Goal: Check status: Check status

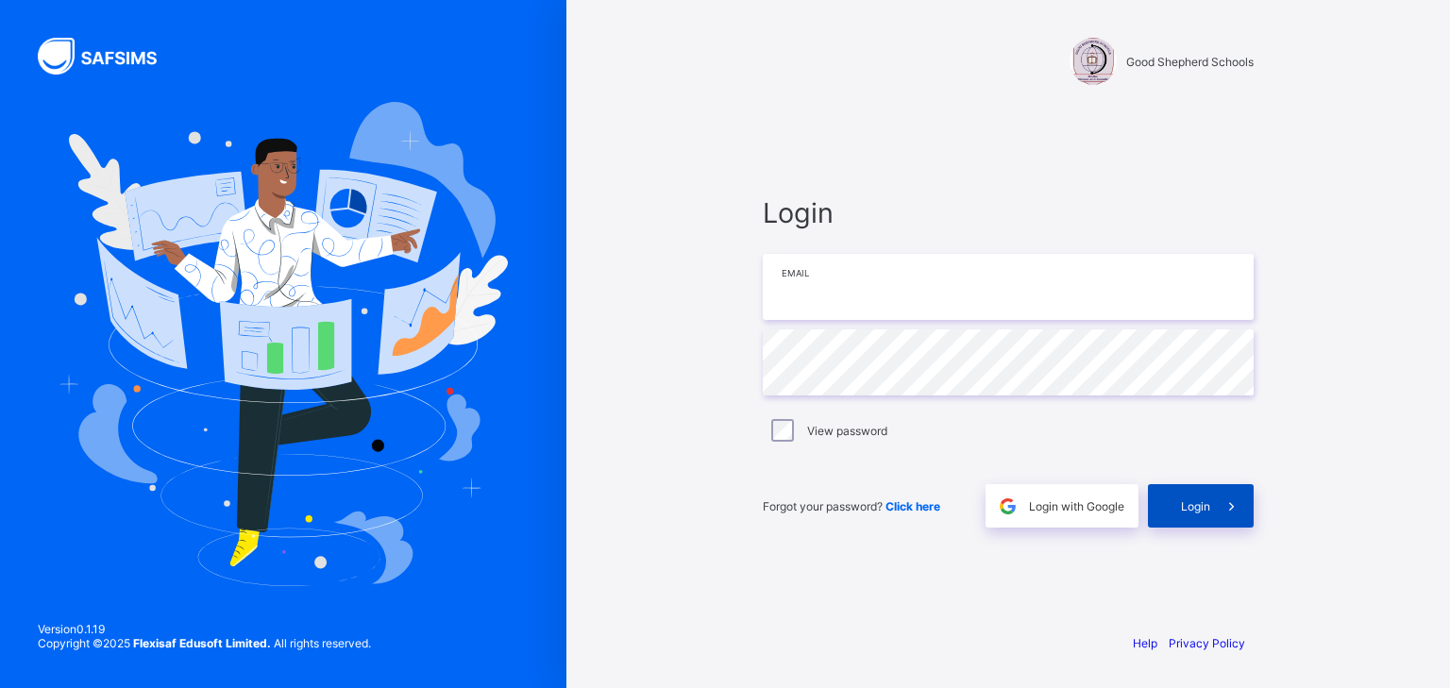
type input "**********"
click at [1197, 508] on span "Login" at bounding box center [1195, 506] width 29 height 14
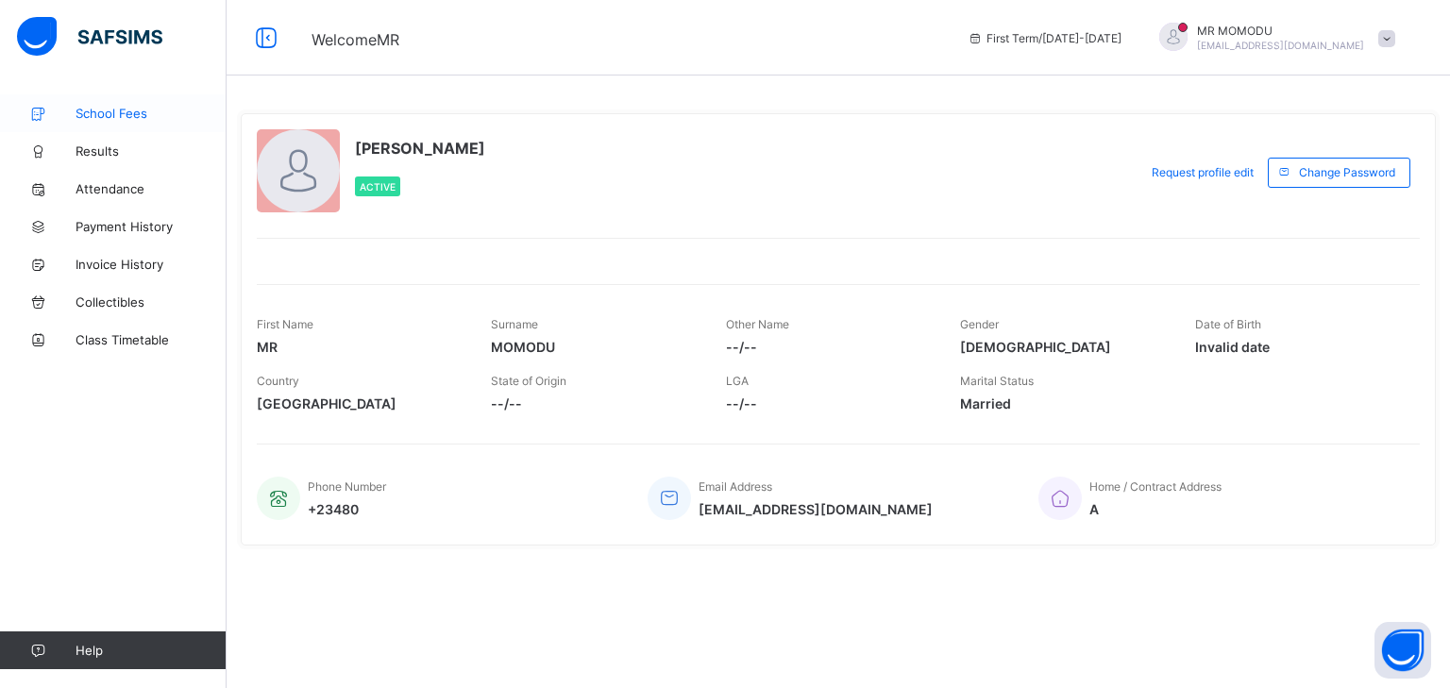
click at [109, 116] on span "School Fees" at bounding box center [150, 113] width 151 height 15
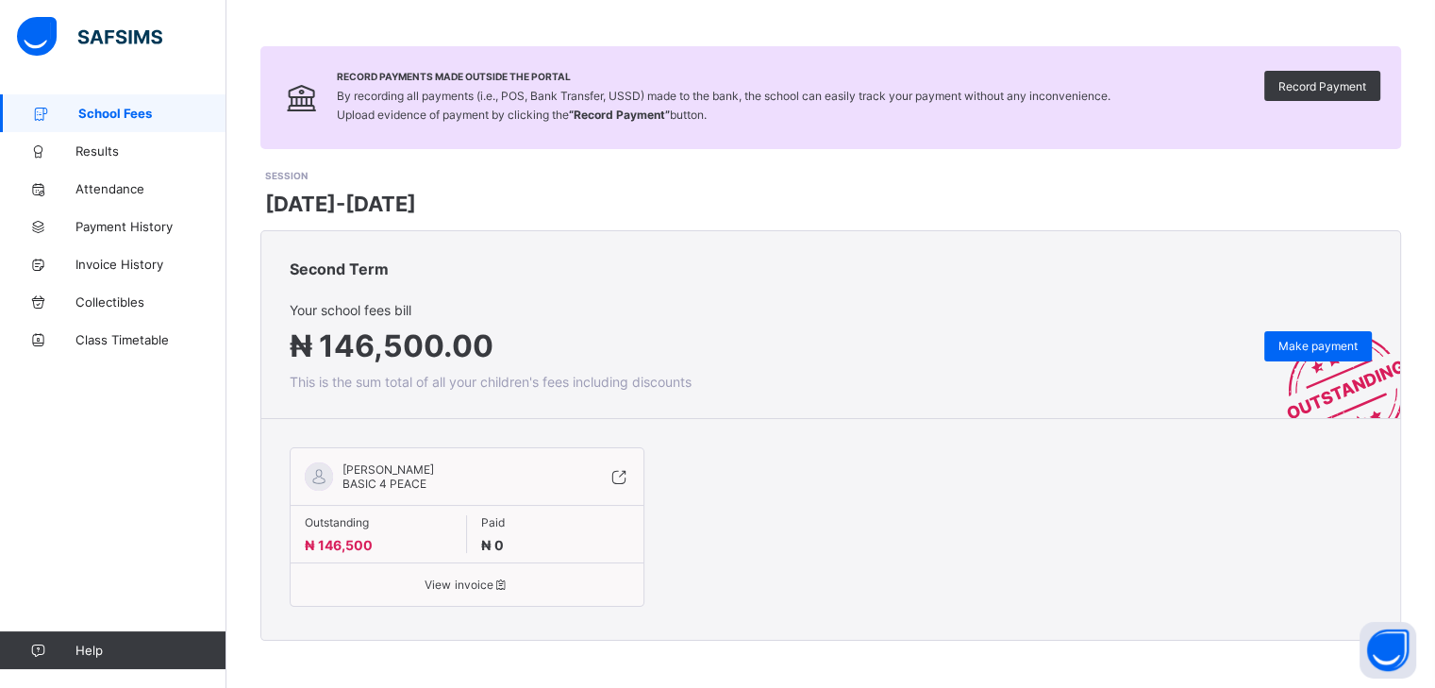
scroll to position [9, 0]
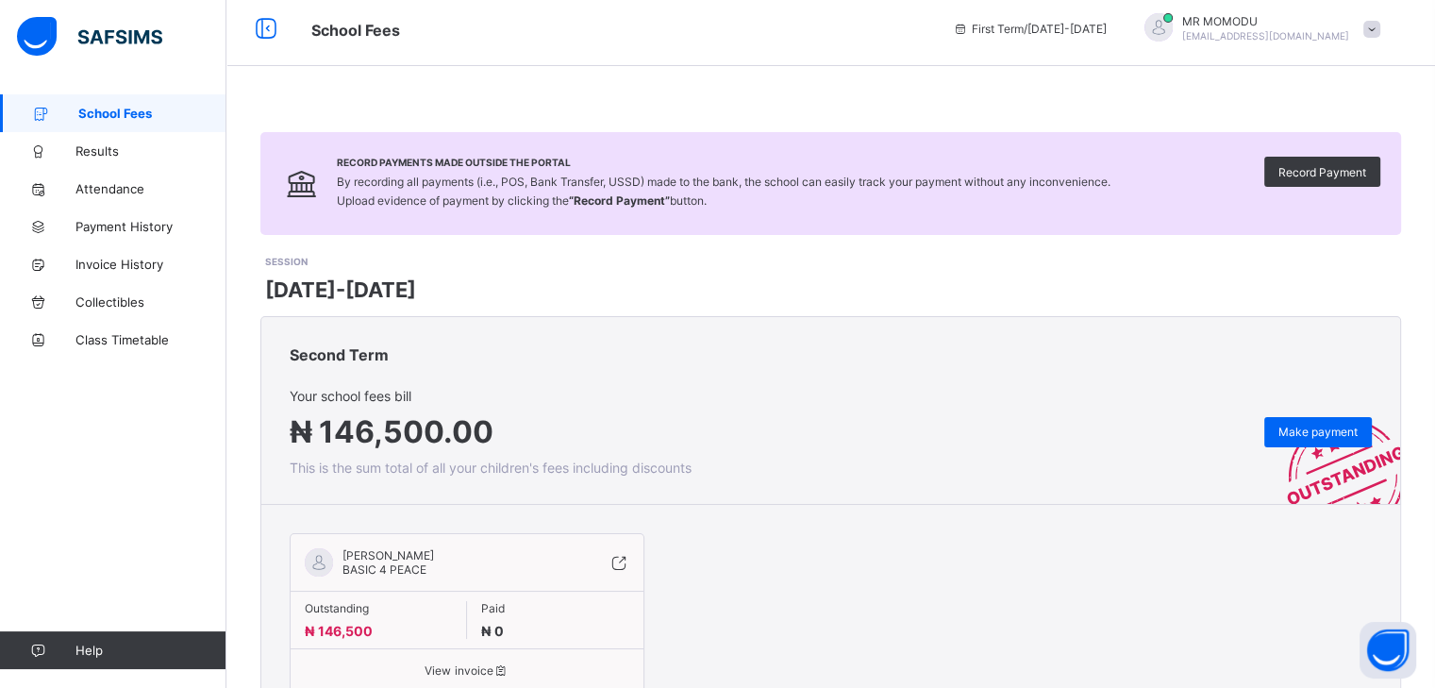
click at [308, 289] on span "[DATE]-[DATE]" at bounding box center [340, 289] width 151 height 25
click at [141, 263] on span "Invoice History" at bounding box center [150, 264] width 151 height 15
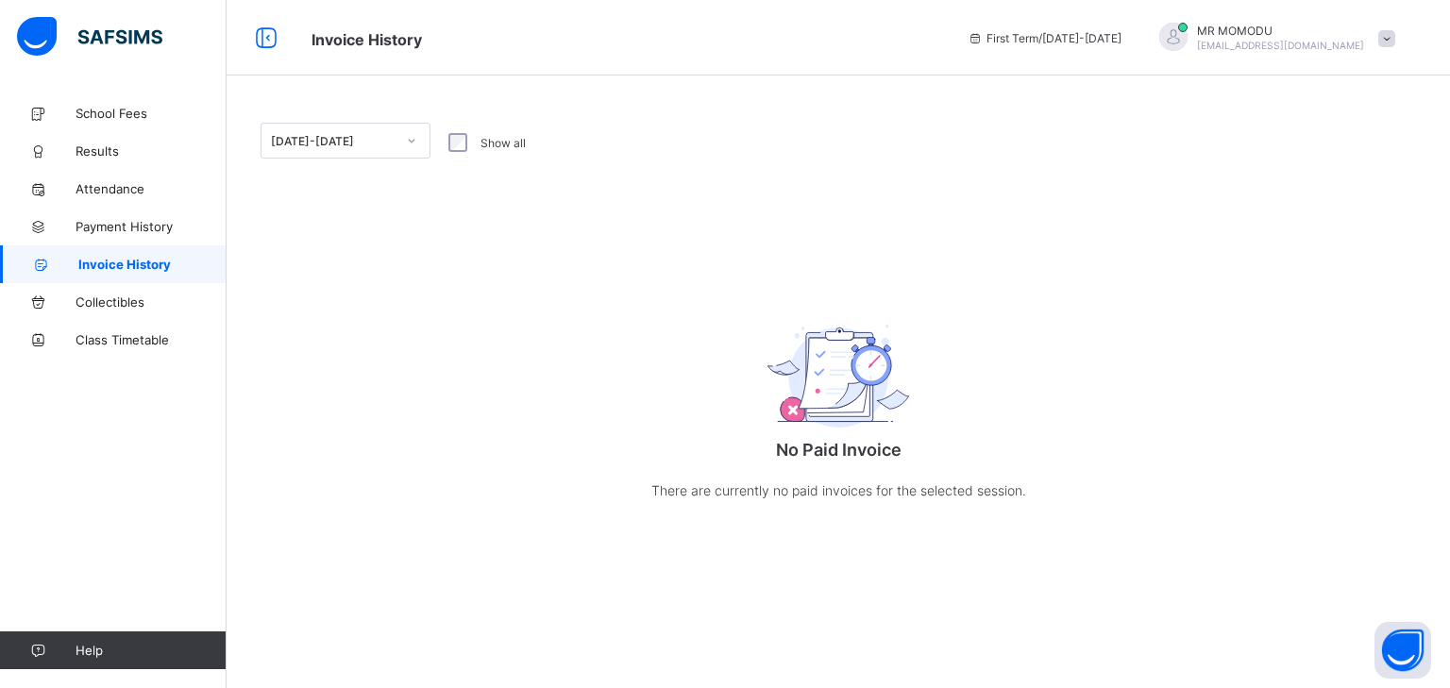
click at [420, 143] on div at bounding box center [411, 141] width 32 height 30
click at [583, 216] on div "option [DATE]-[DATE] focused, 1 of 1. 1 result available. Use Up and Down to ch…" at bounding box center [837, 331] width 1223 height 474
click at [100, 230] on span "Payment History" at bounding box center [150, 226] width 151 height 15
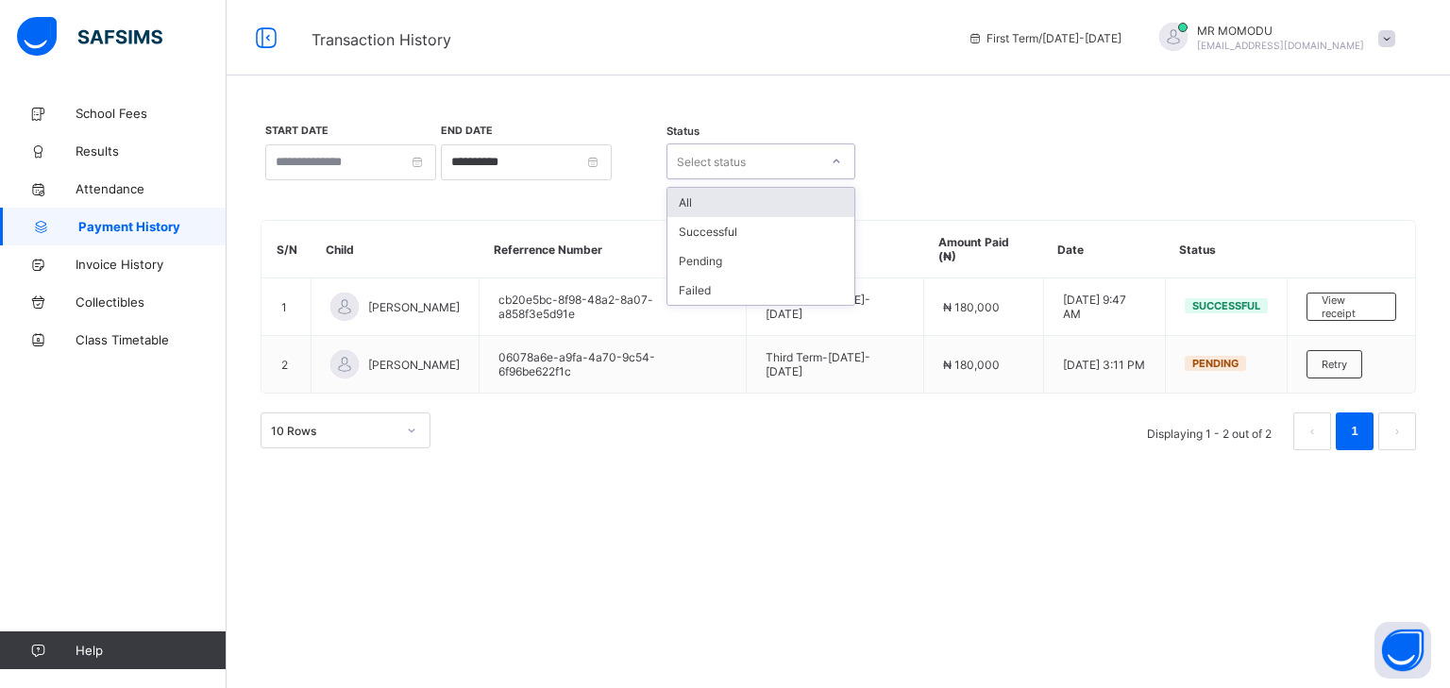
click at [830, 159] on icon at bounding box center [835, 161] width 11 height 19
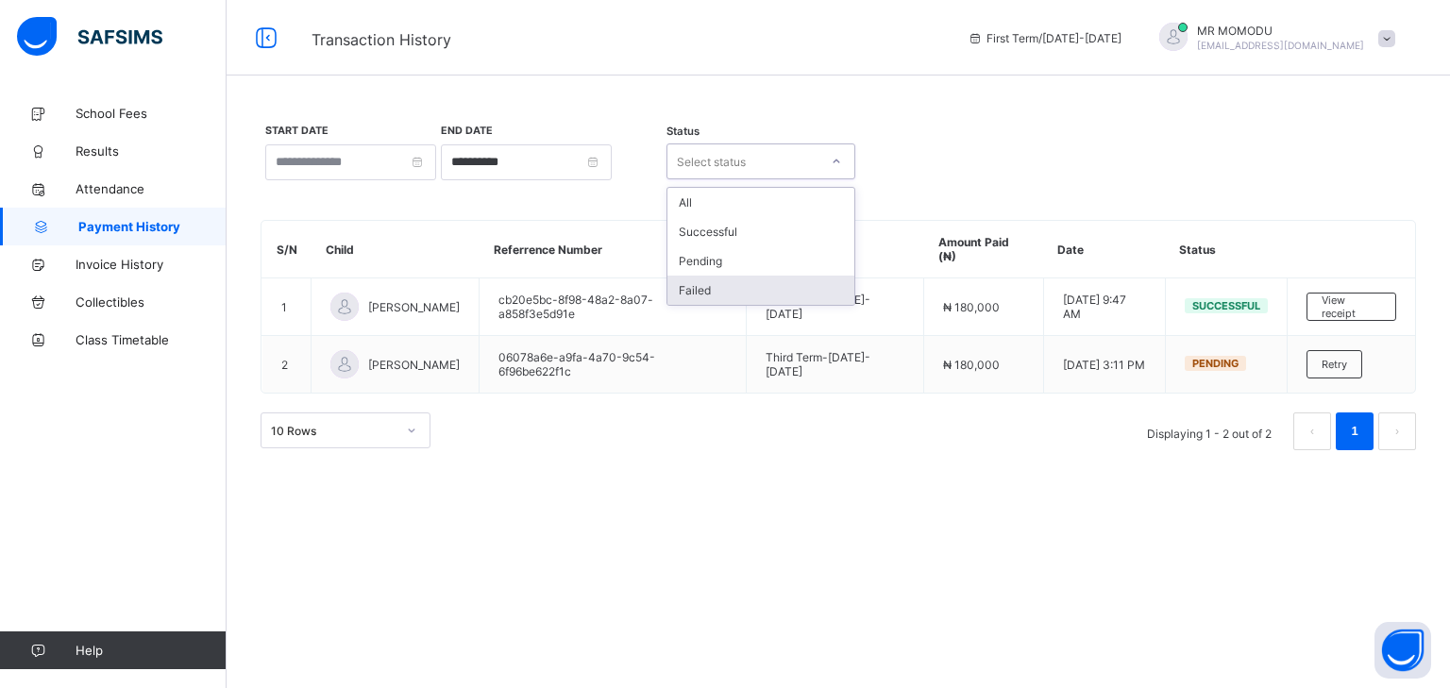
click at [566, 579] on div "**********" at bounding box center [837, 344] width 1223 height 688
click at [110, 113] on span "School Fees" at bounding box center [150, 113] width 151 height 15
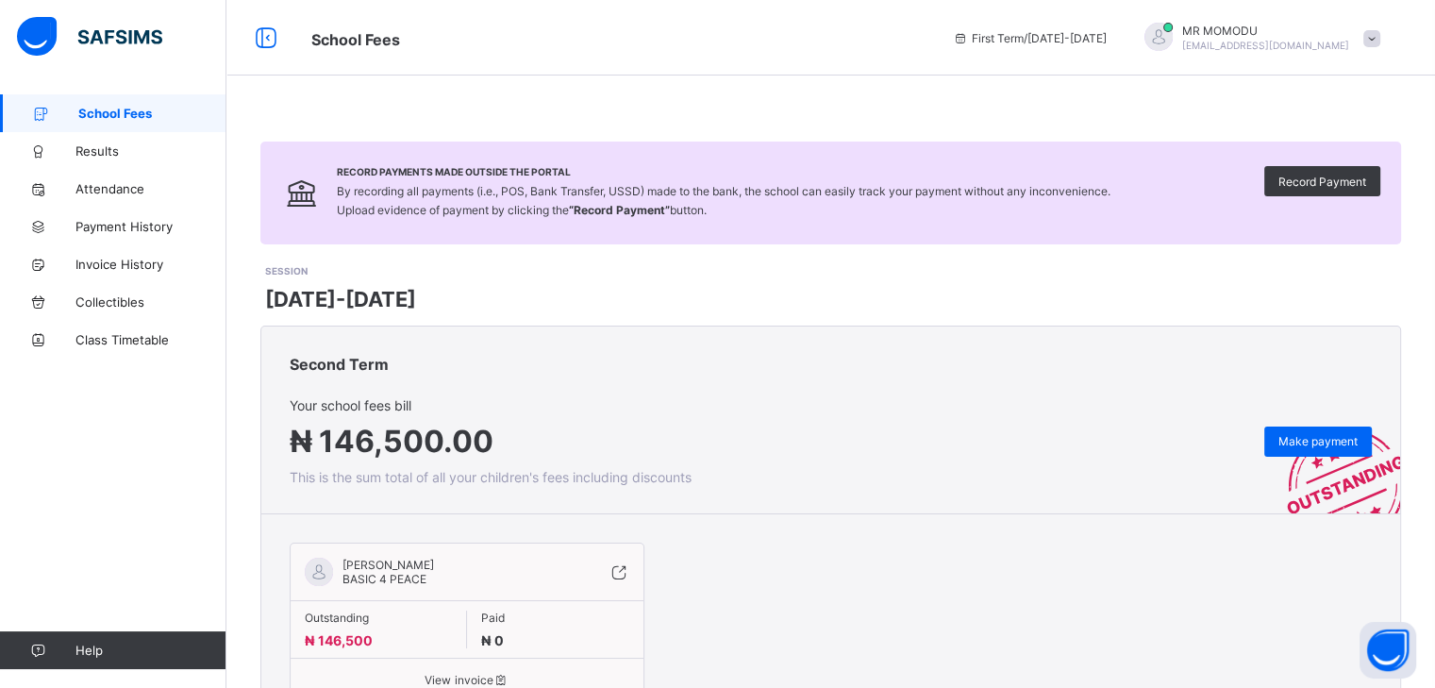
scroll to position [104, 0]
